Goal: Task Accomplishment & Management: Manage account settings

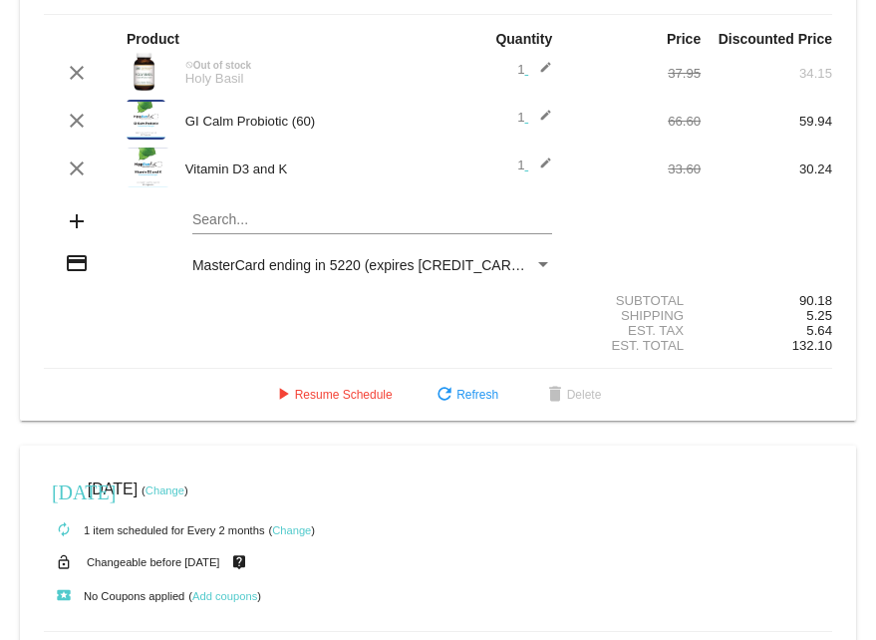
scroll to position [694, 0]
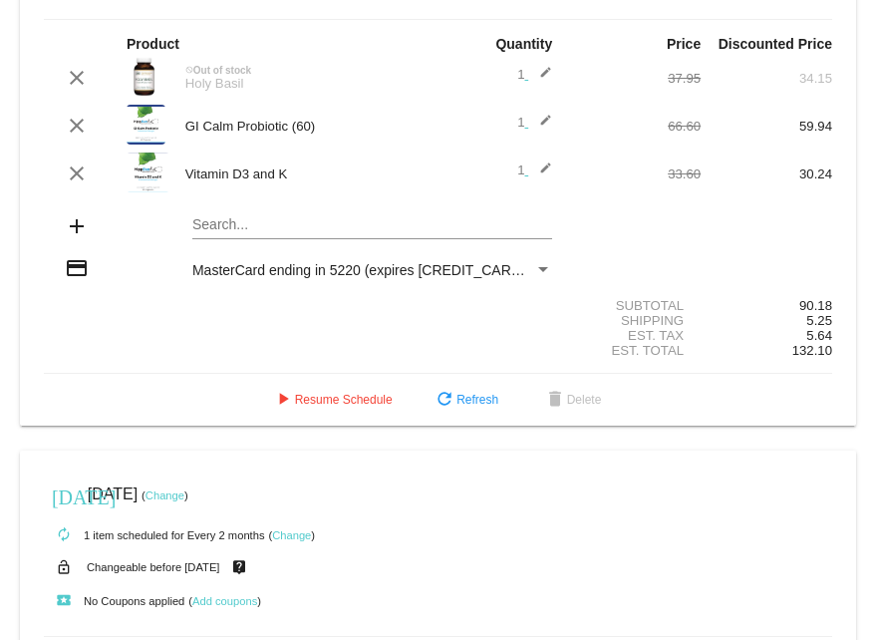
click at [74, 231] on mat-icon "add" at bounding box center [77, 226] width 24 height 24
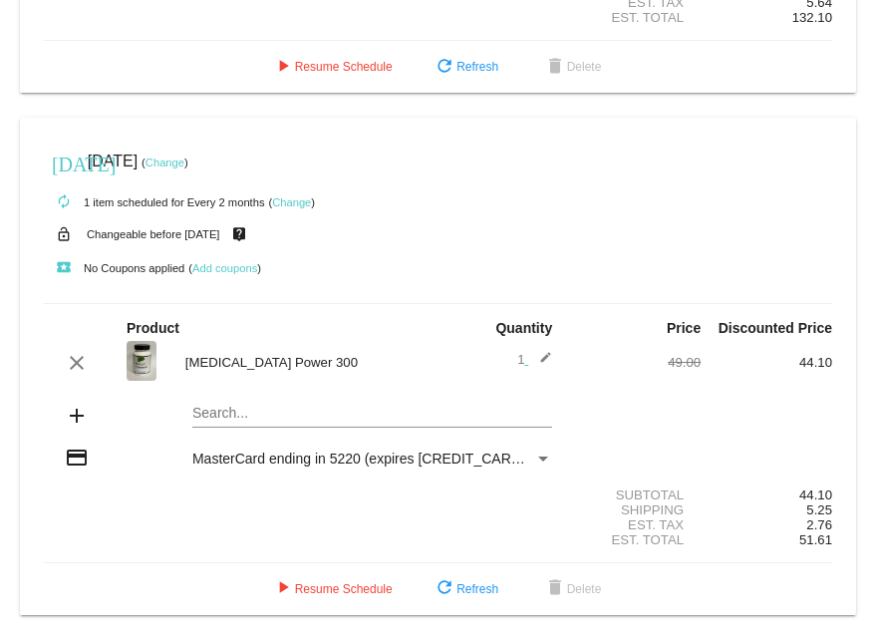
scroll to position [945, 0]
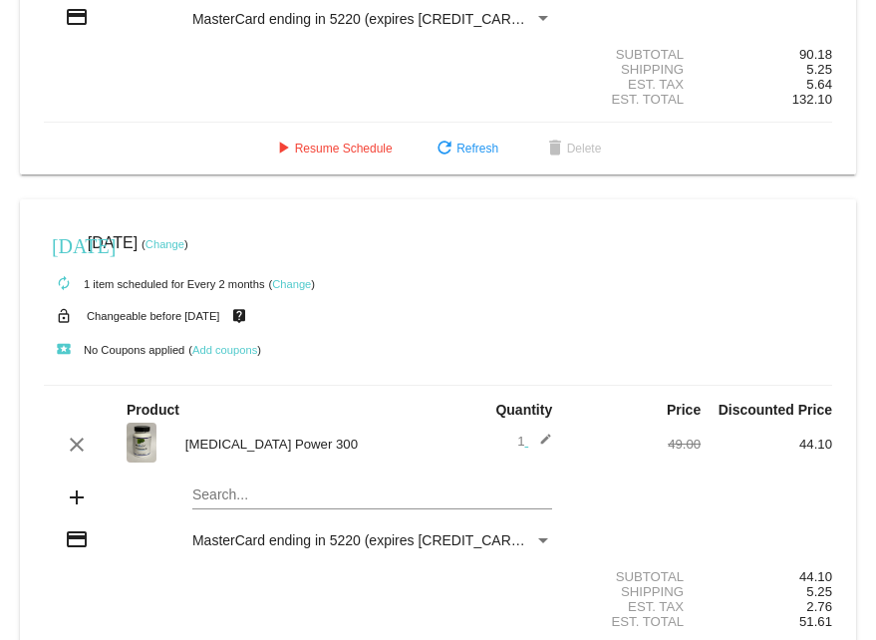
click at [79, 506] on mat-icon "add" at bounding box center [77, 498] width 24 height 24
click at [228, 485] on div "Search..." at bounding box center [372, 490] width 360 height 39
type input "a"
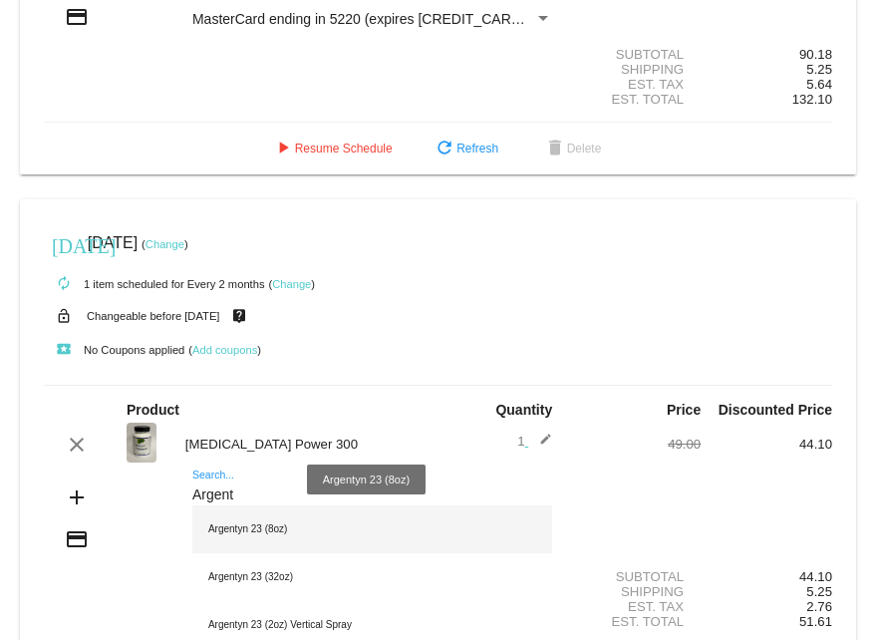
type input "Argent"
click at [247, 540] on div "Argentyn 23 (8oz)" at bounding box center [372, 529] width 360 height 48
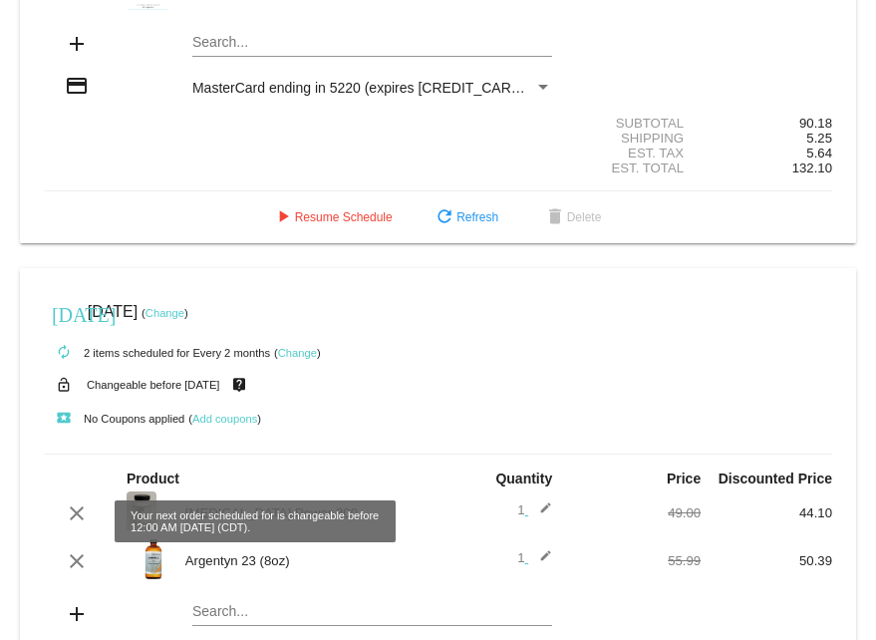
scroll to position [893, 0]
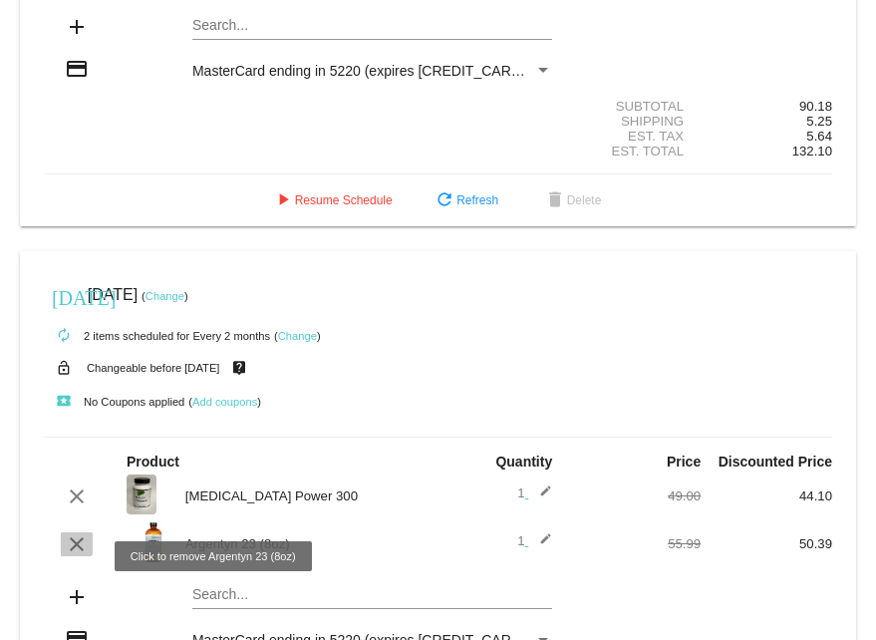
click at [72, 552] on mat-icon "clear" at bounding box center [77, 544] width 24 height 24
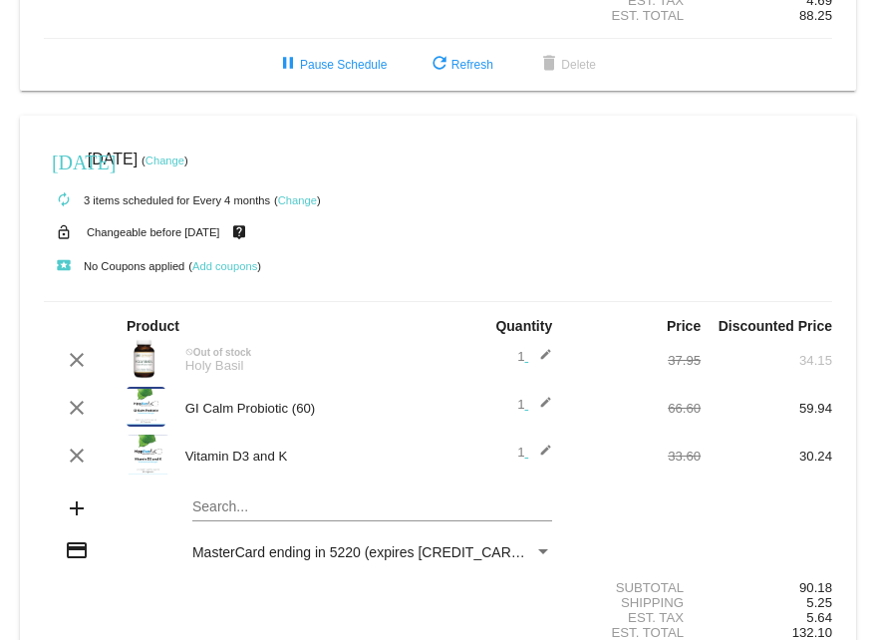
scroll to position [395, 0]
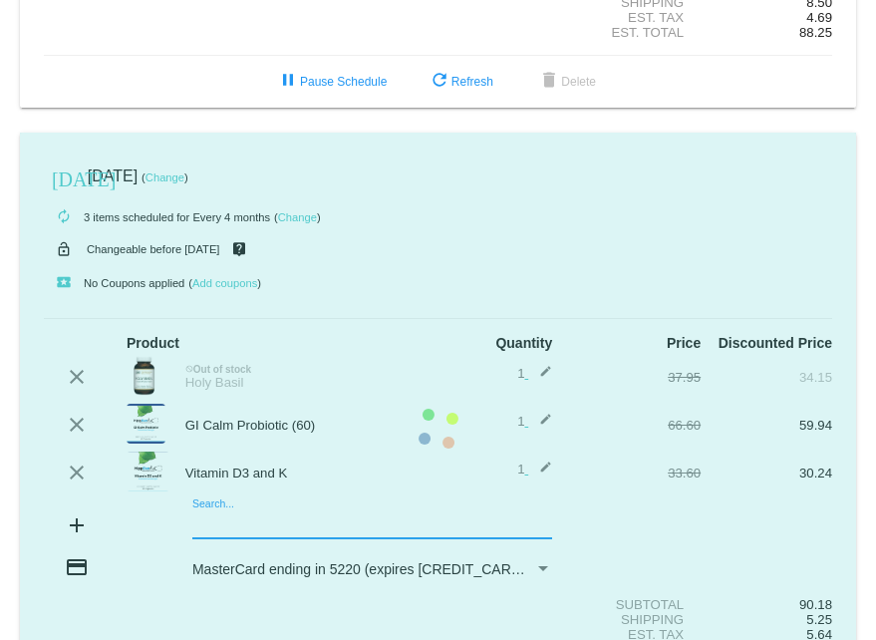
click at [195, 521] on div "Search..." at bounding box center [372, 519] width 360 height 39
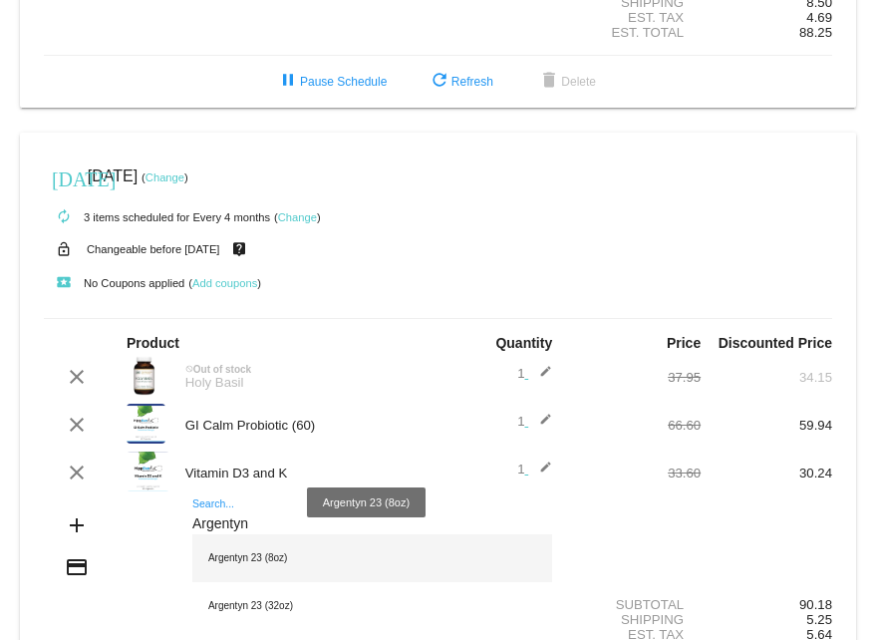
type input "Argentyn"
click at [264, 561] on div "Argentyn 23 (8oz)" at bounding box center [372, 558] width 360 height 48
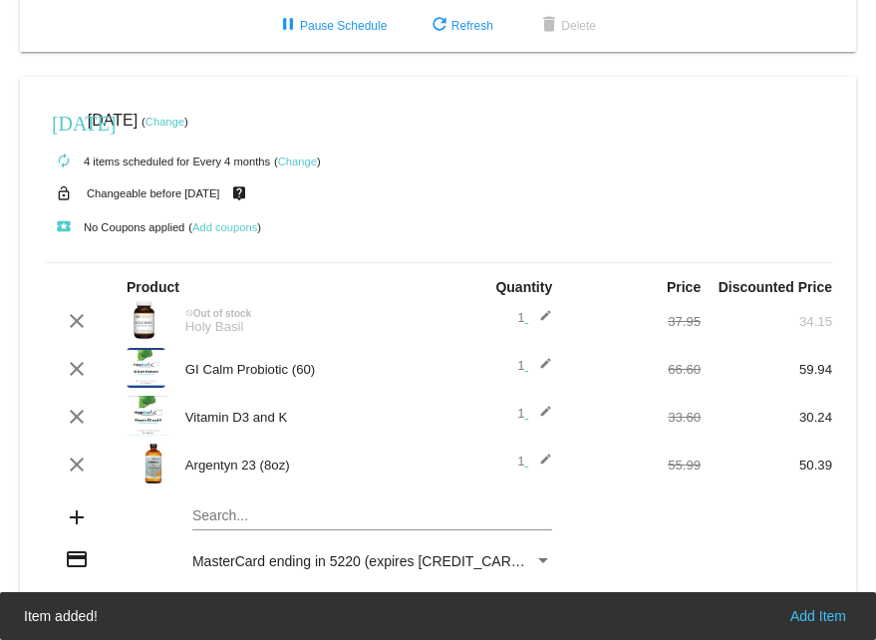
scroll to position [495, 0]
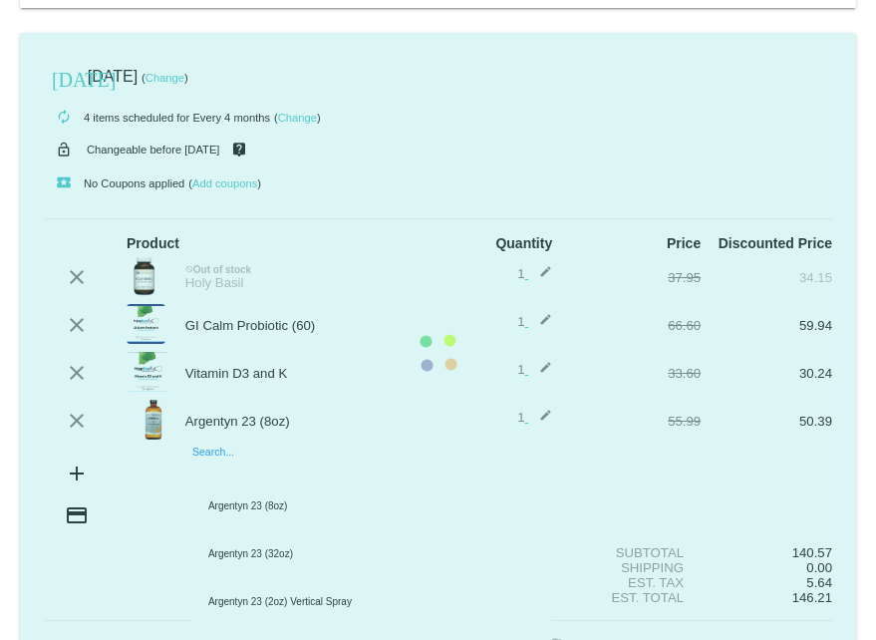
click at [231, 480] on input "Search..." at bounding box center [372, 473] width 360 height 16
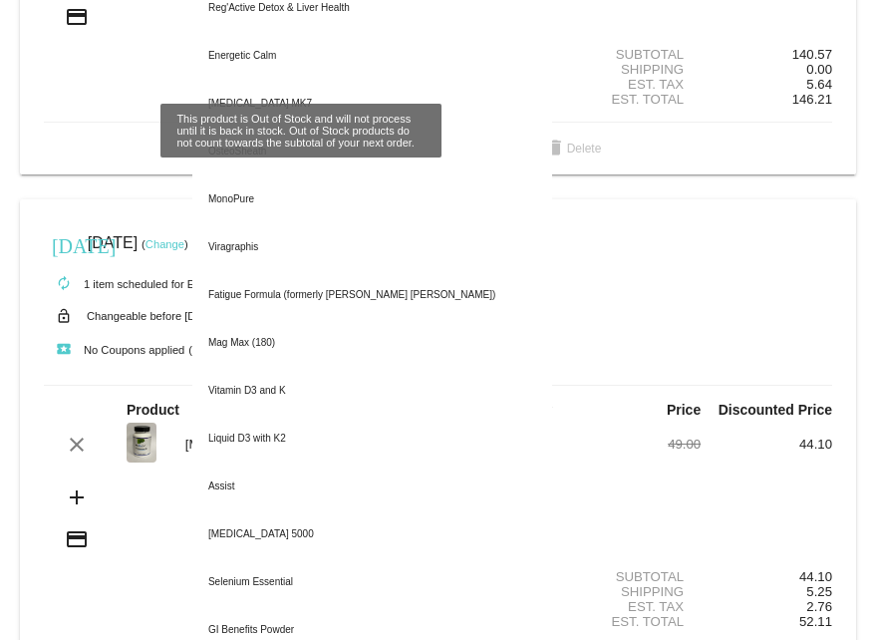
scroll to position [997, 0]
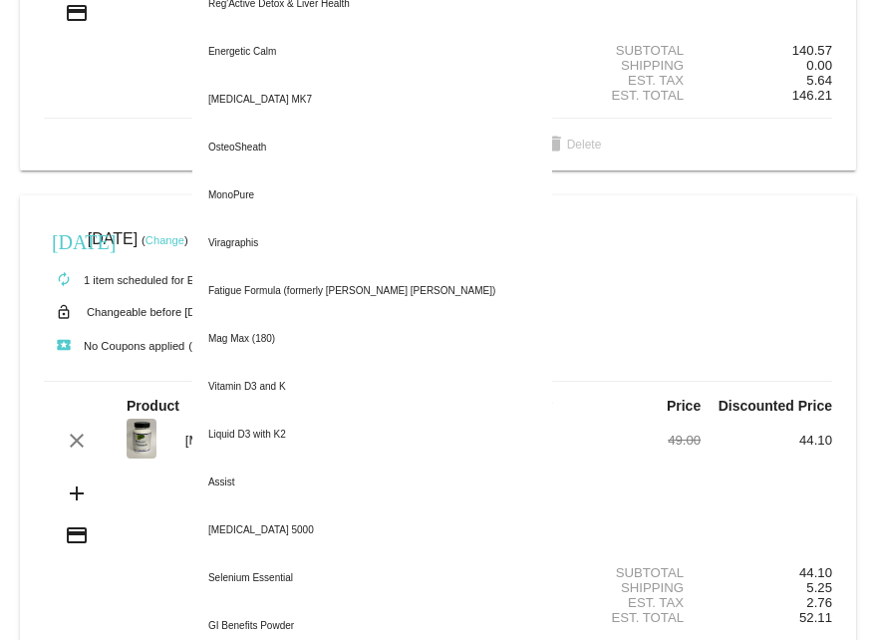
click at [134, 103] on div "Est. Total 146.21" at bounding box center [438, 95] width 789 height 15
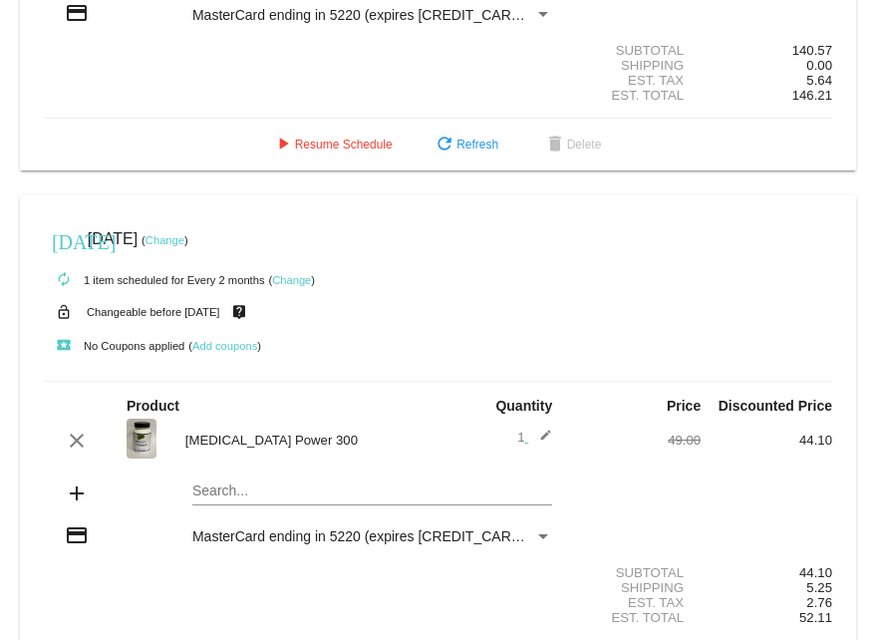
click at [134, 153] on div "play_arrow Resume Schedule refresh Refresh delete Delete" at bounding box center [438, 145] width 821 height 36
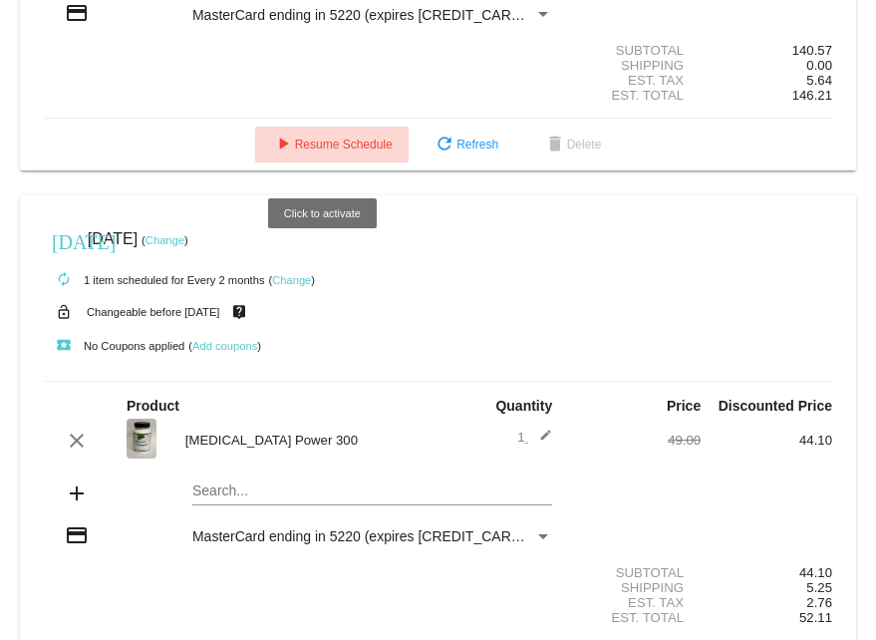
click at [329, 148] on button "play_arrow Resume Schedule" at bounding box center [332, 145] width 154 height 36
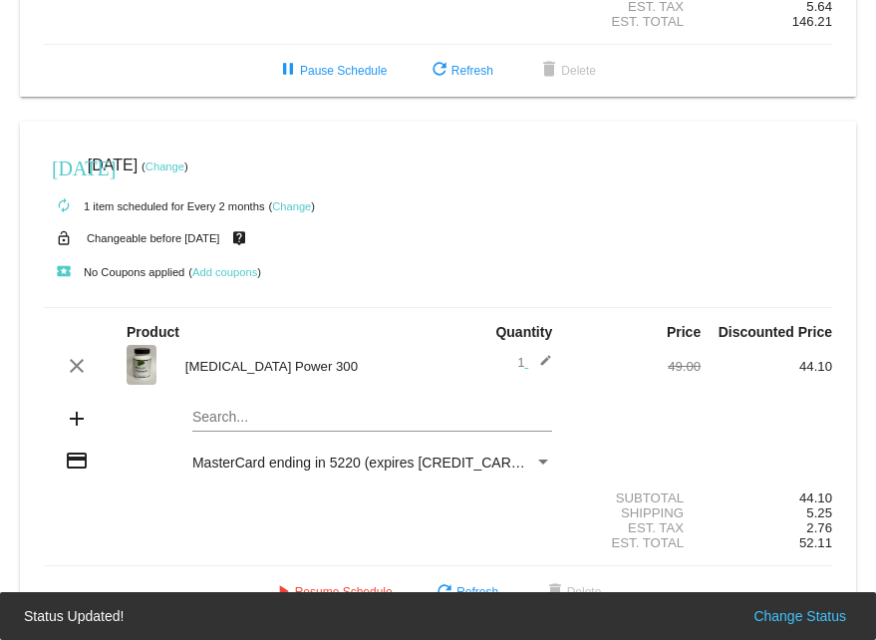
scroll to position [996, 0]
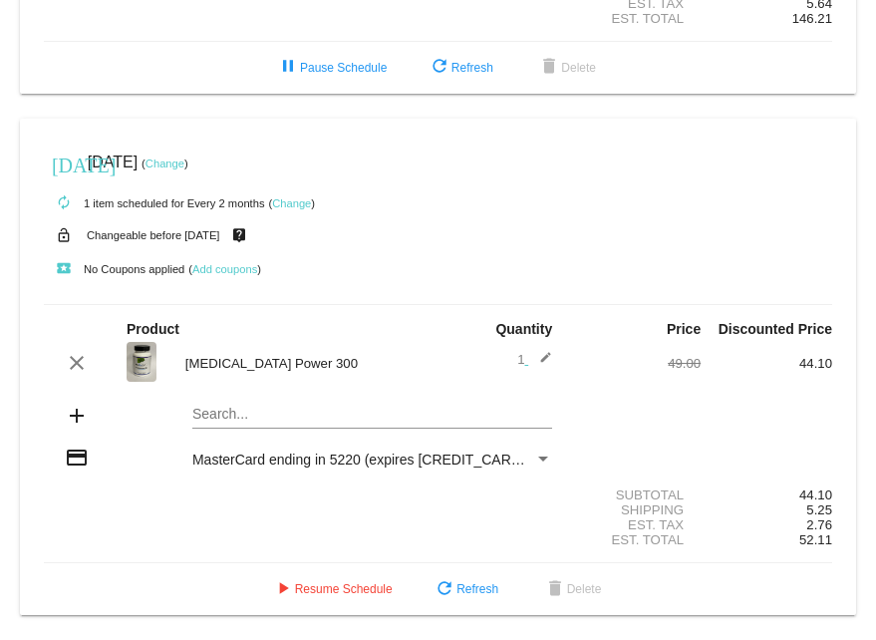
click at [184, 159] on link "Change" at bounding box center [165, 164] width 39 height 12
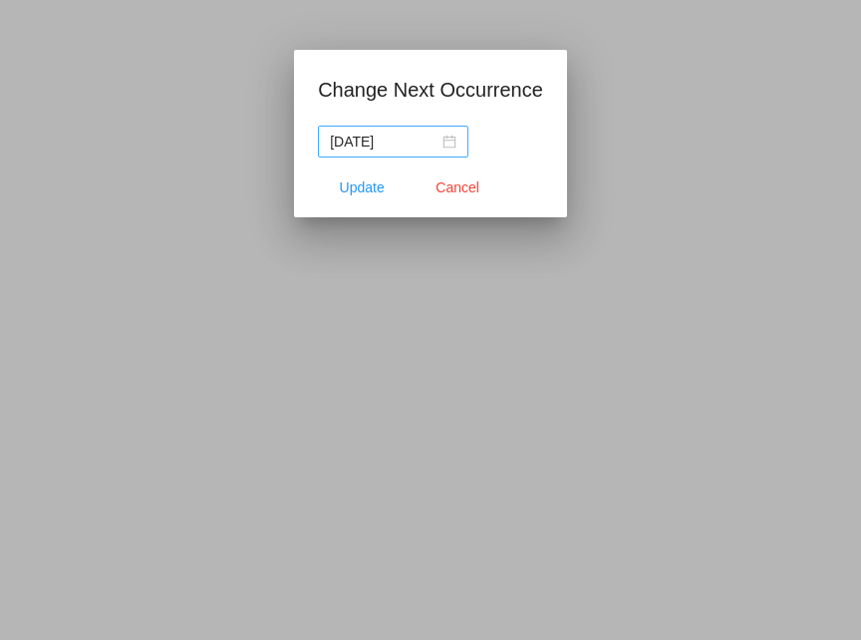
click at [454, 146] on div "[DATE]" at bounding box center [393, 142] width 127 height 22
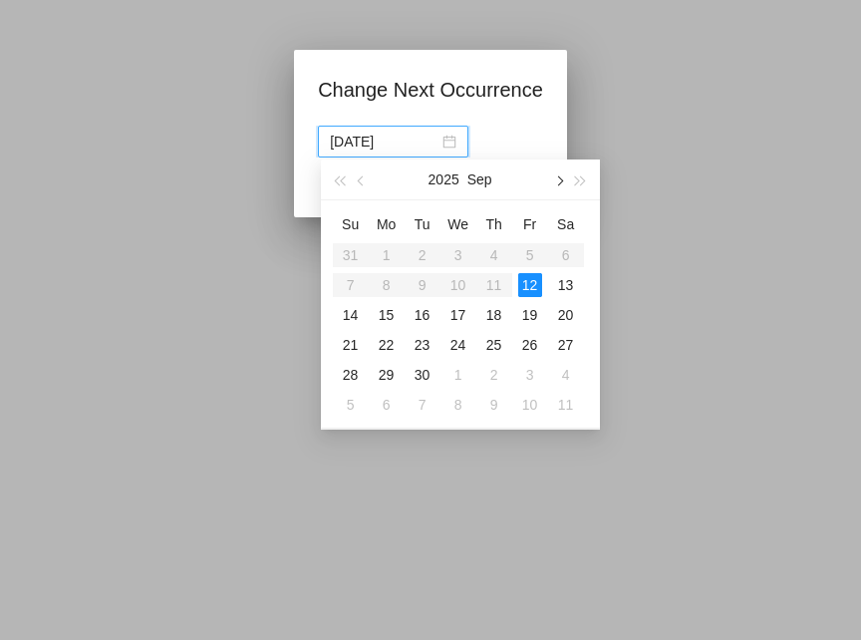
click at [557, 180] on span "button" at bounding box center [558, 181] width 10 height 10
click at [558, 179] on span "button" at bounding box center [558, 181] width 10 height 10
click at [458, 315] on div "12" at bounding box center [459, 315] width 24 height 24
type input "[DATE]"
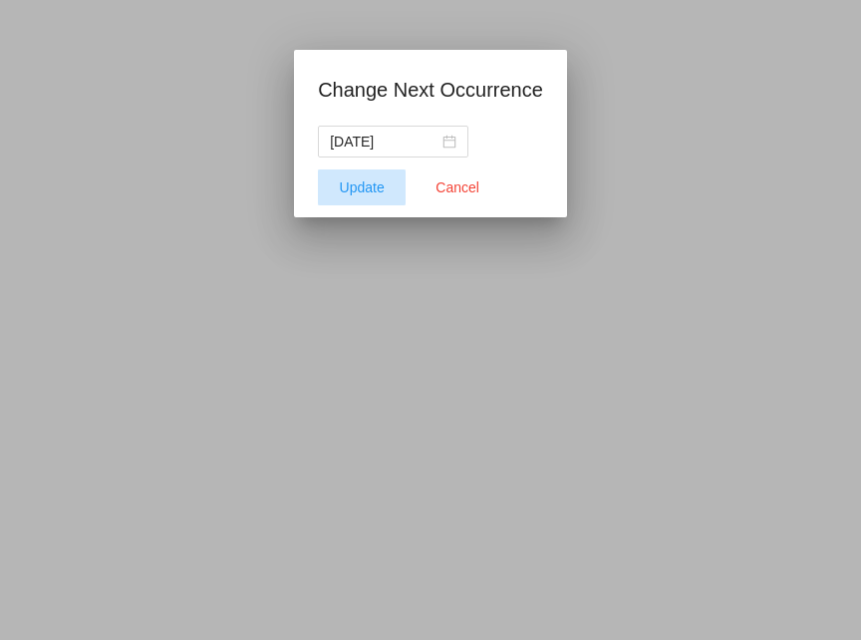
click at [367, 185] on span "Update" at bounding box center [362, 187] width 45 height 16
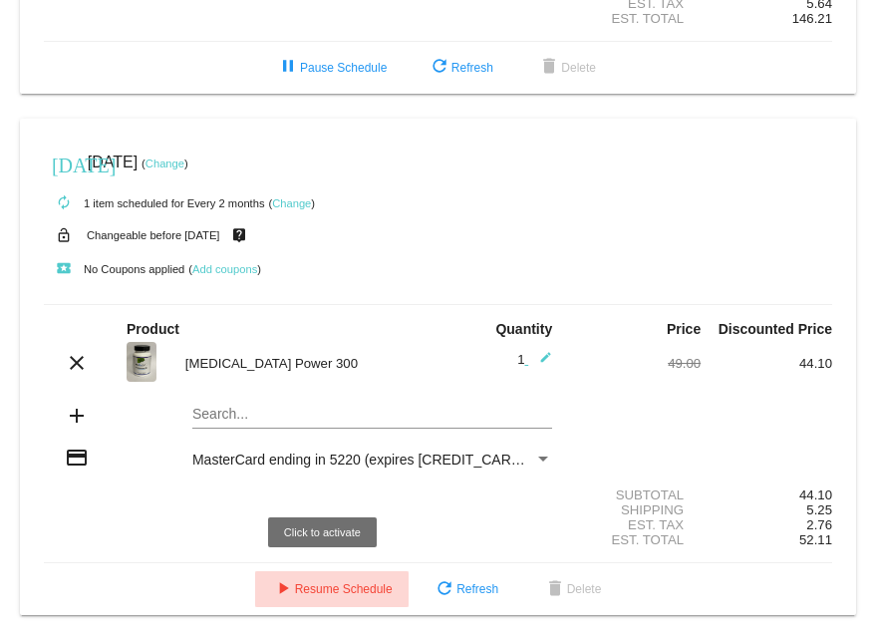
click at [334, 593] on span "play_arrow Resume Schedule" at bounding box center [332, 589] width 122 height 14
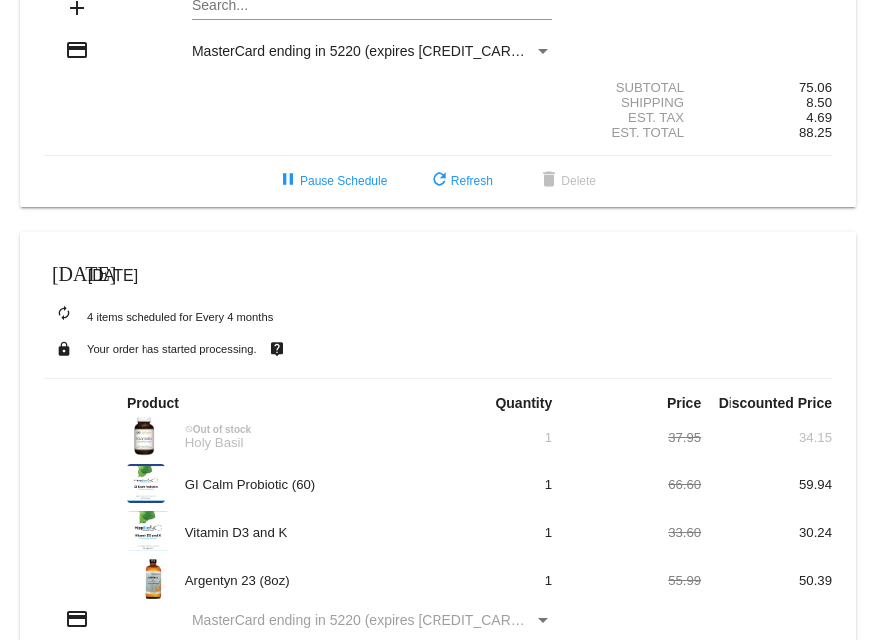
scroll to position [0, 0]
